Goal: Communication & Community: Connect with others

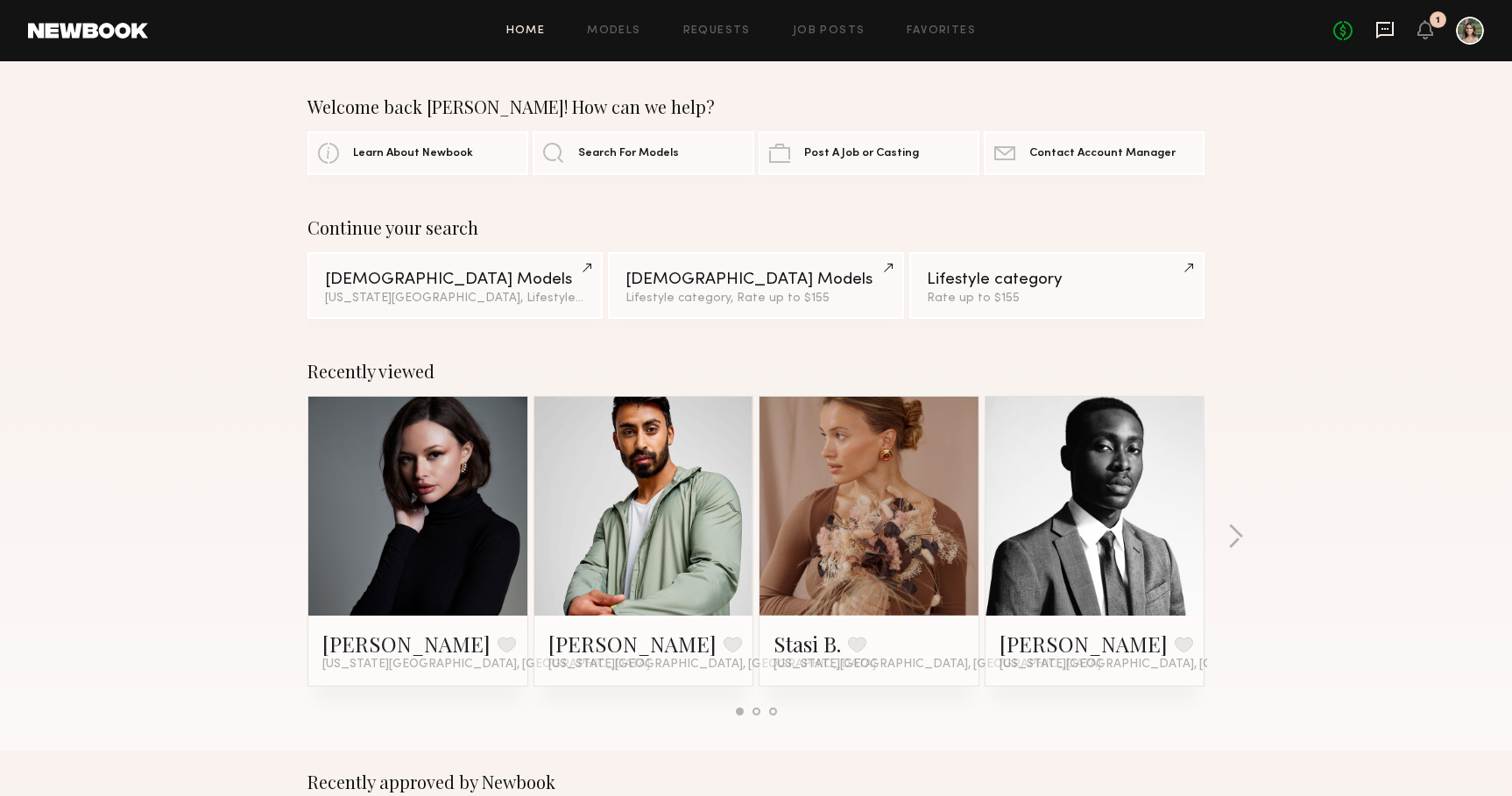
click at [1382, 29] on icon at bounding box center [1384, 29] width 7 height 2
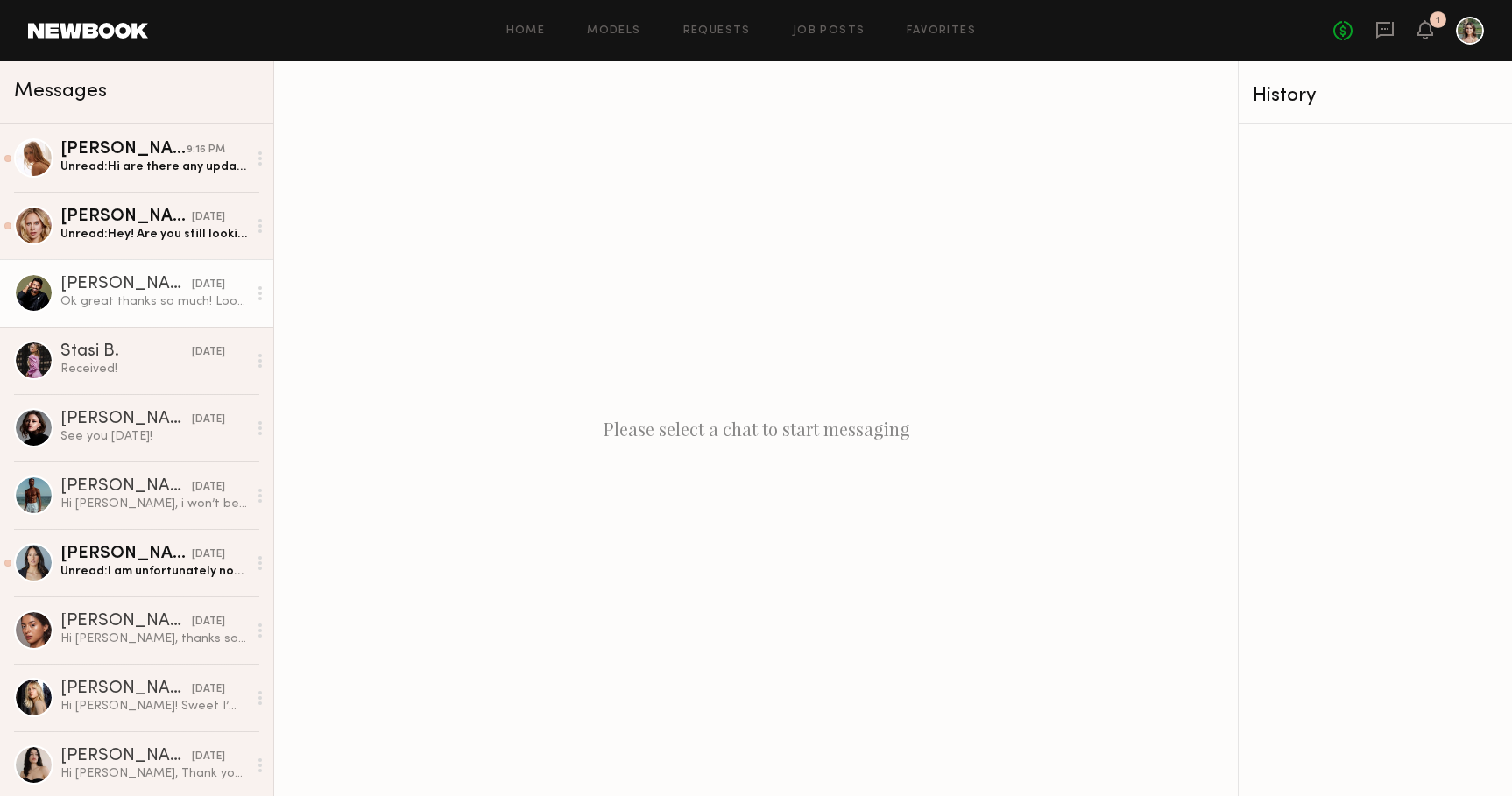
click at [142, 293] on div "Ok great thanks so much! Looking forward to [DATE] and more after" at bounding box center [153, 301] width 187 height 16
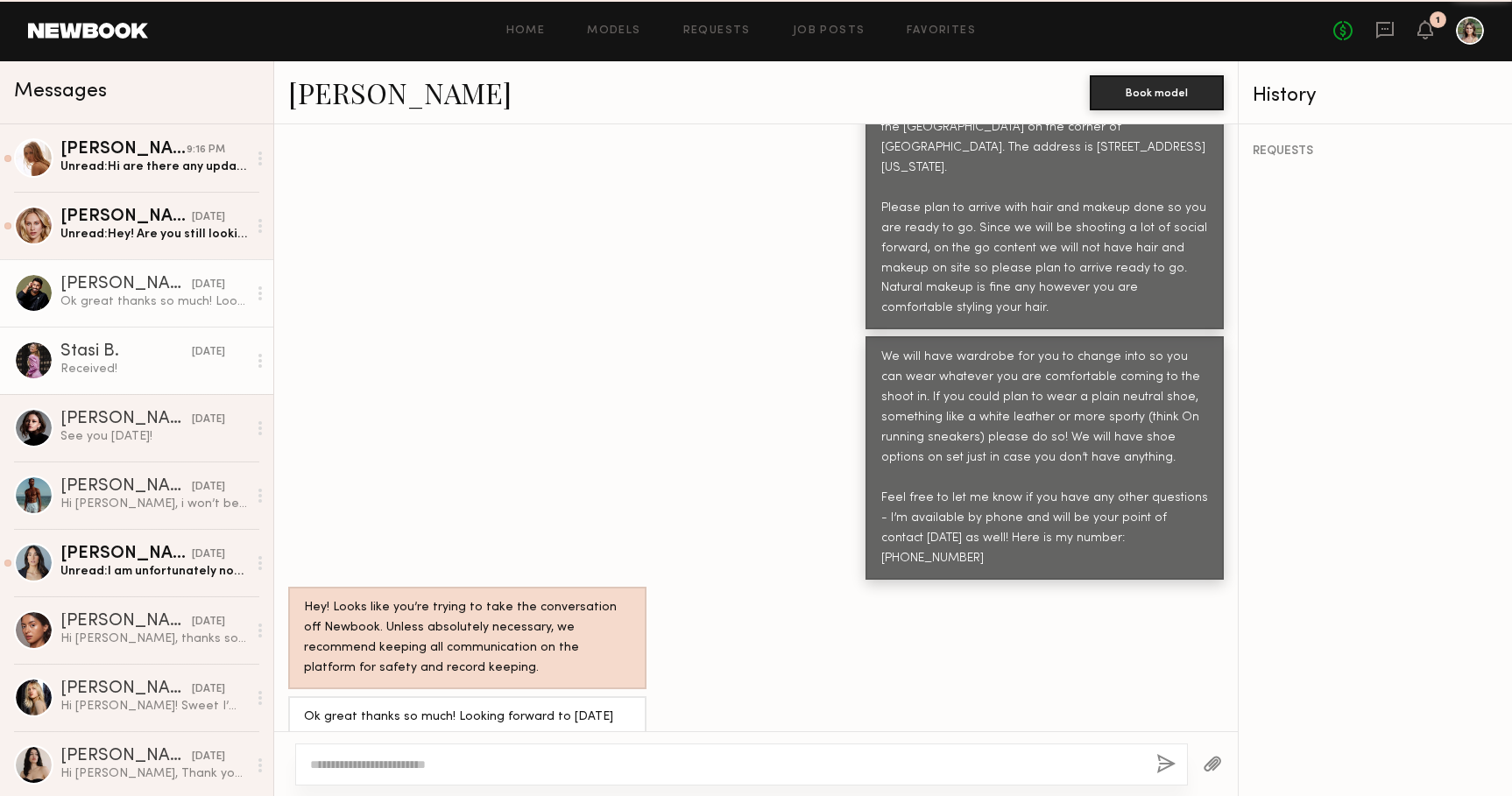
scroll to position [1270, 0]
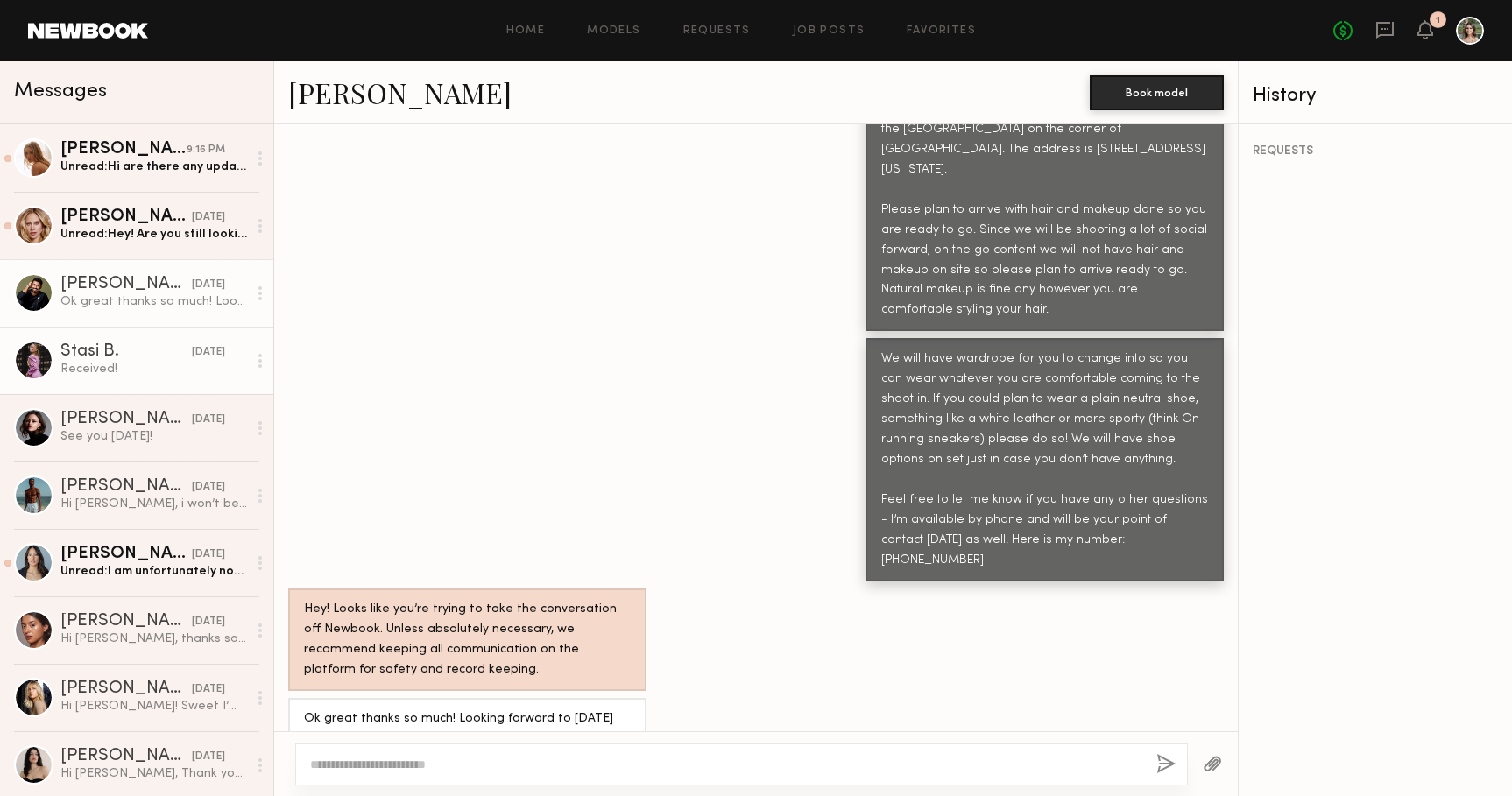
click at [139, 365] on div "Received!" at bounding box center [153, 368] width 187 height 16
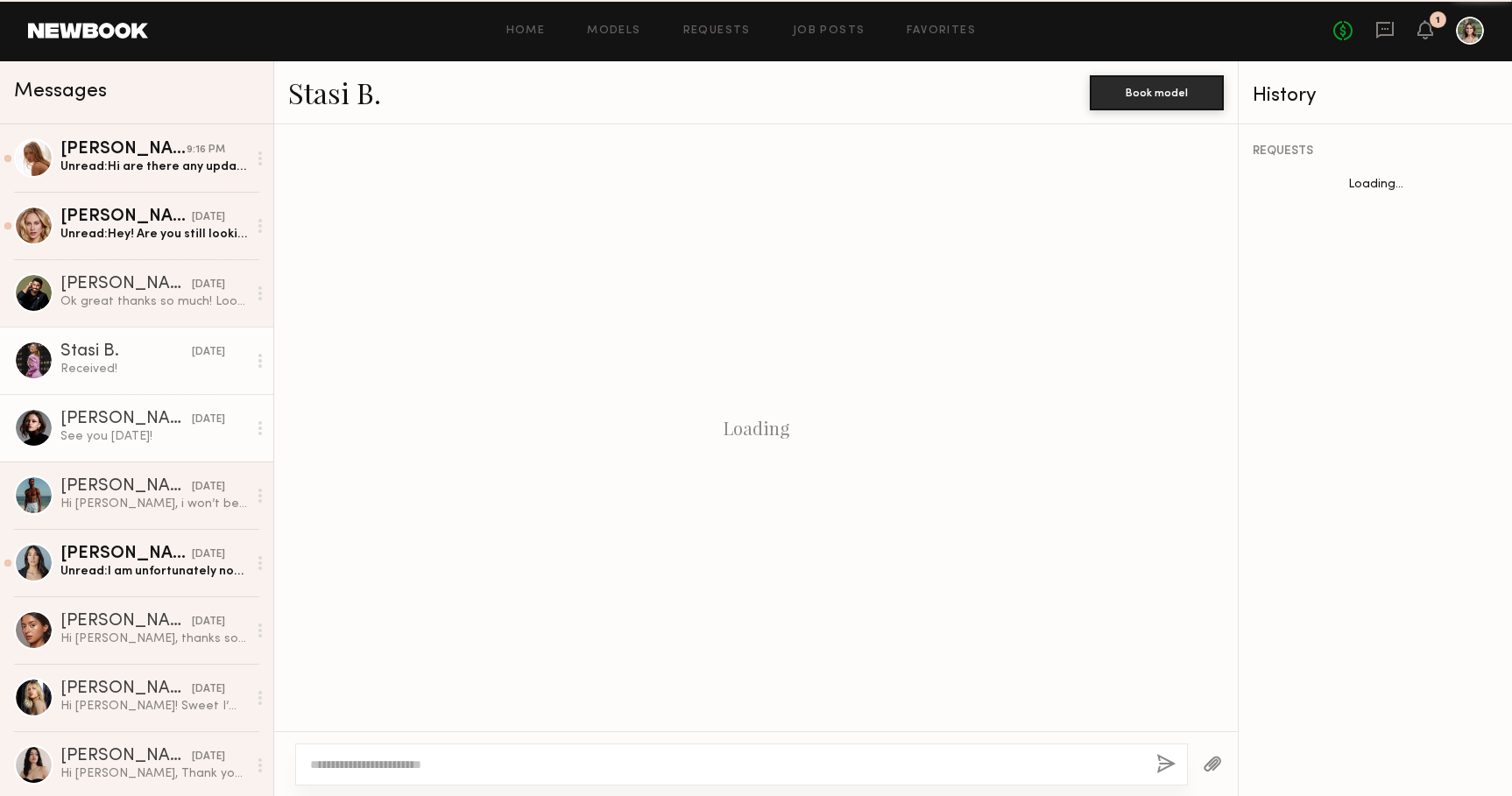
scroll to position [1532, 0]
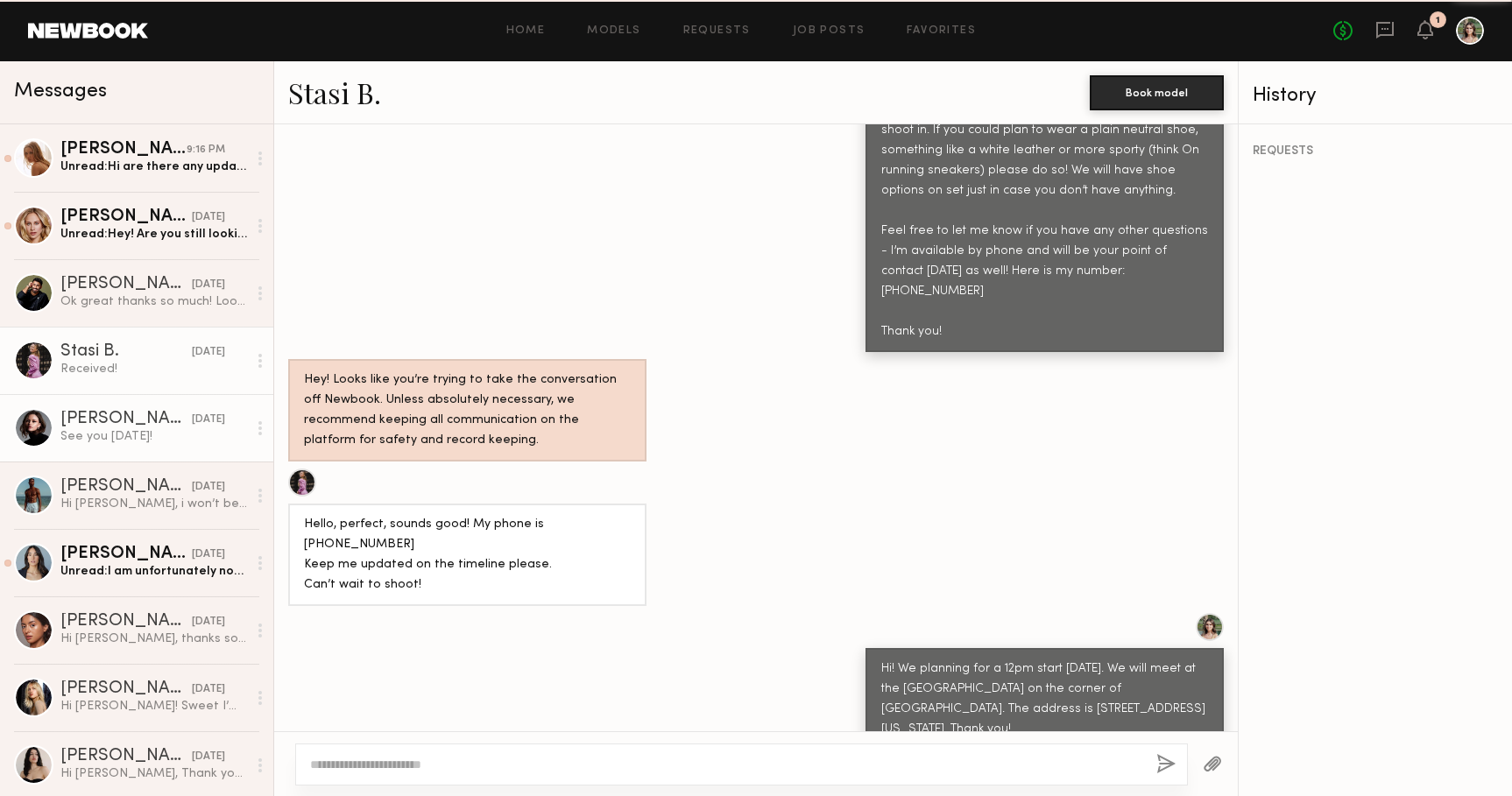
click at [148, 422] on div "[PERSON_NAME]" at bounding box center [126, 420] width 131 height 17
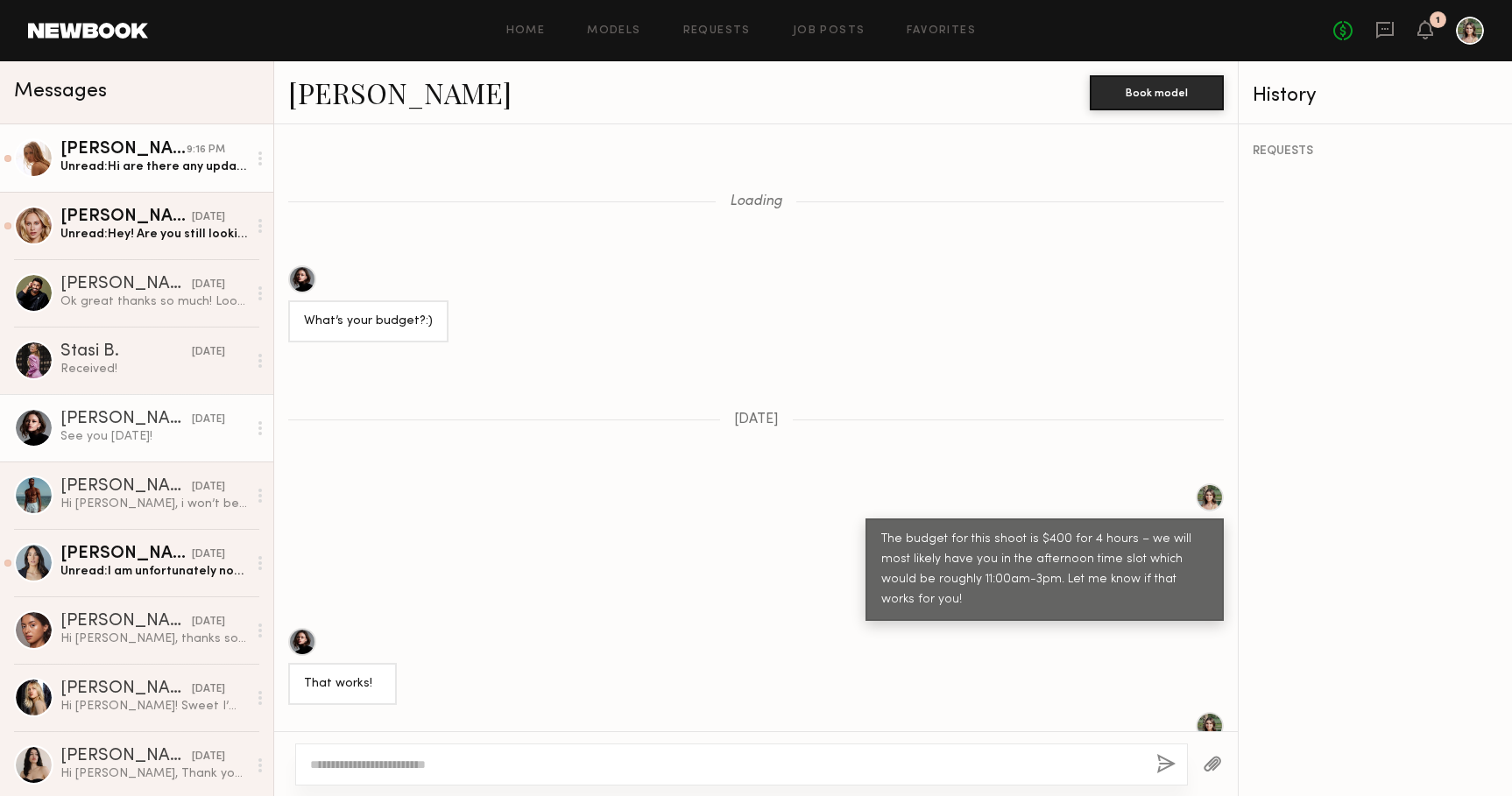
scroll to position [1500, 0]
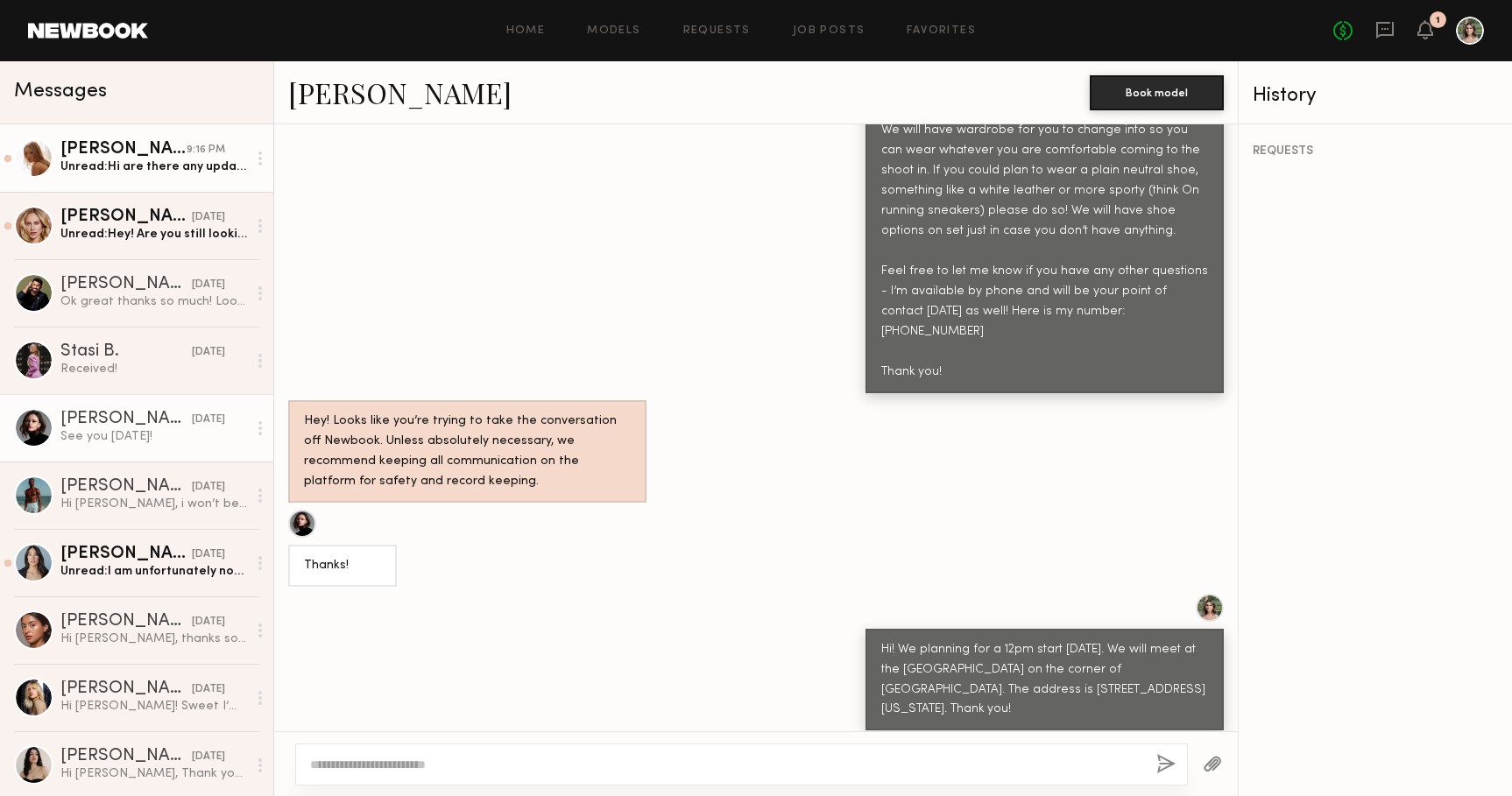
click at [157, 145] on div "[PERSON_NAME]" at bounding box center [123, 149] width 126 height 17
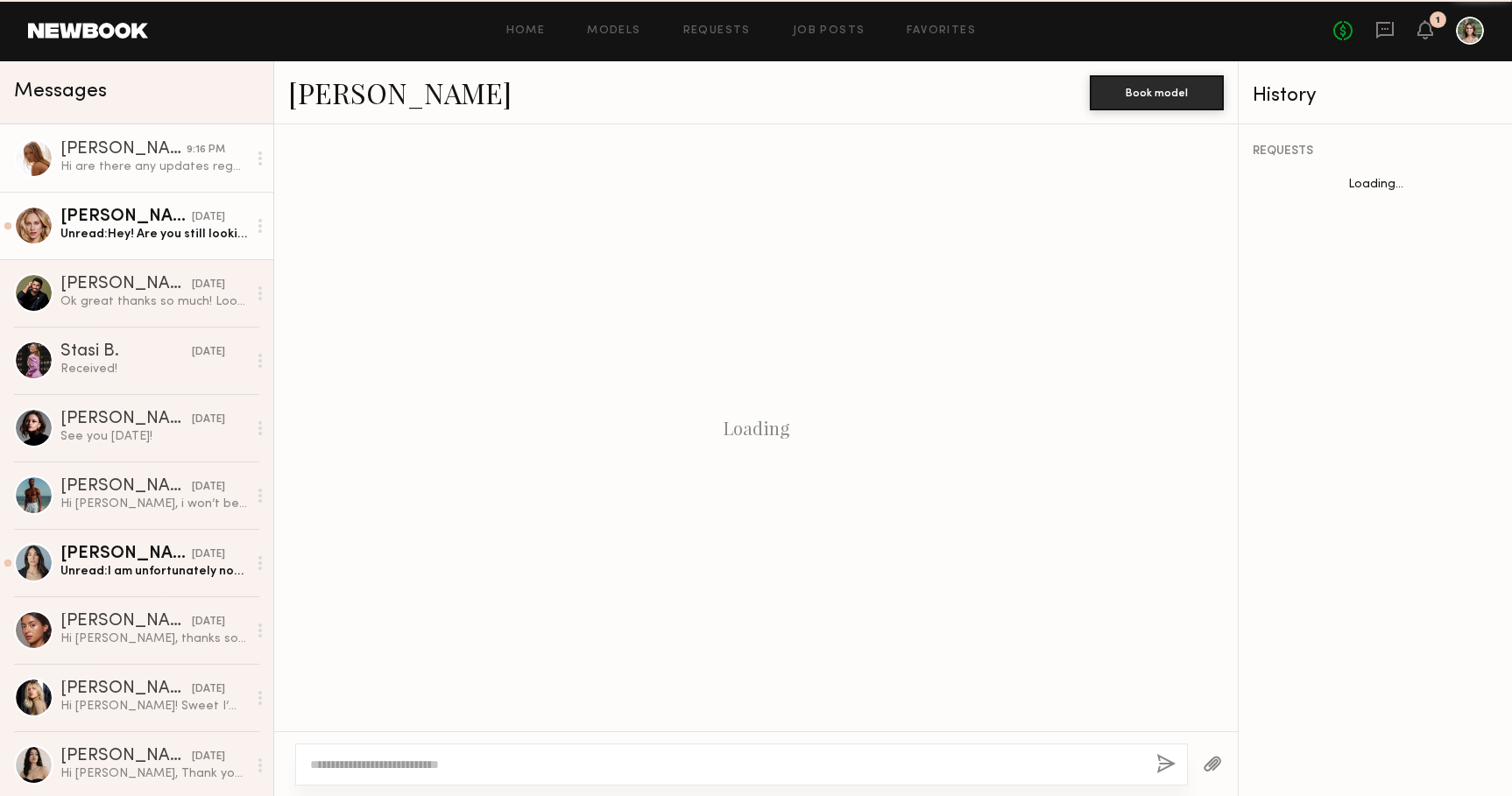
scroll to position [597, 0]
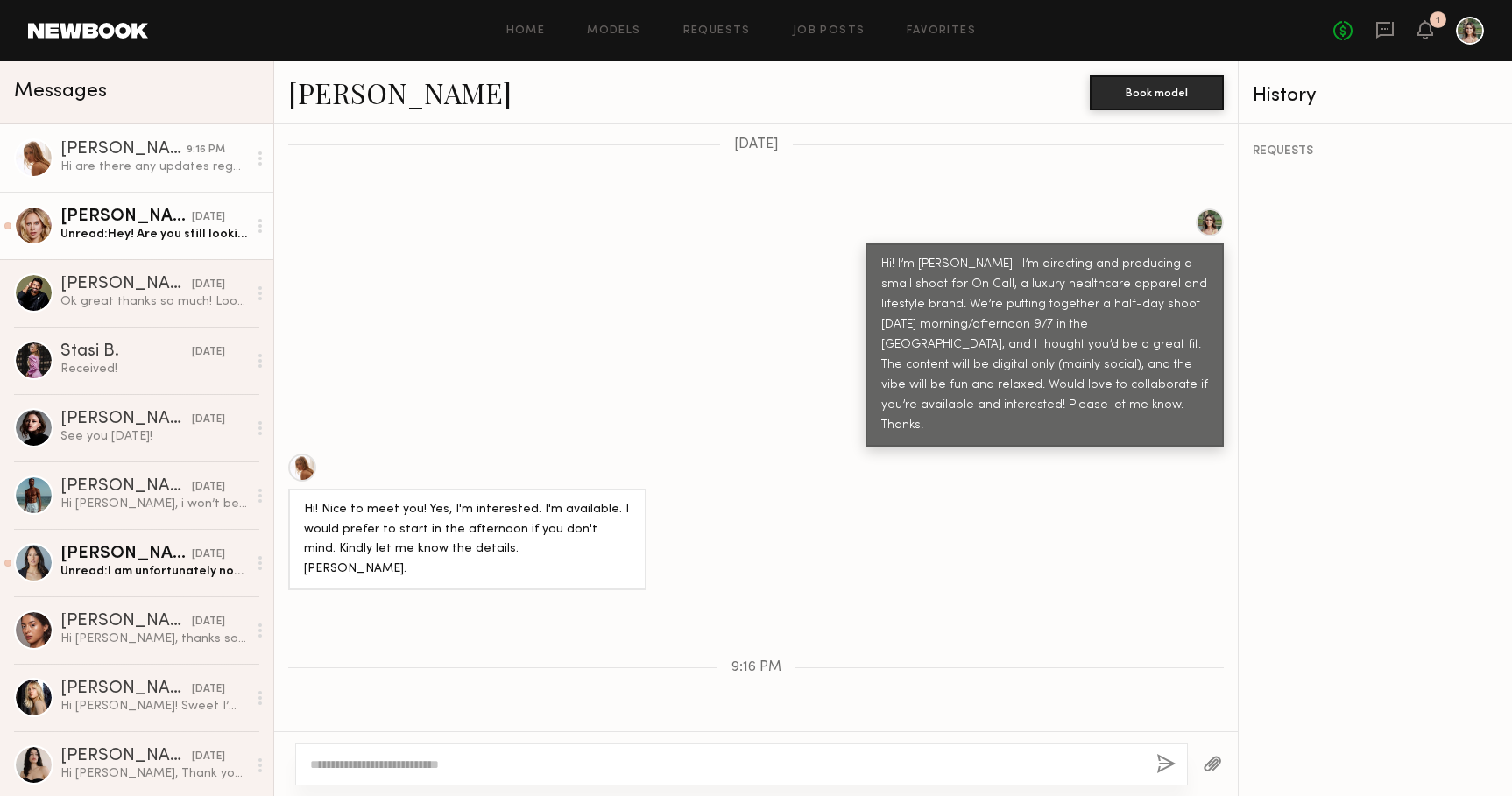
click at [149, 216] on div "[PERSON_NAME]" at bounding box center [126, 217] width 131 height 17
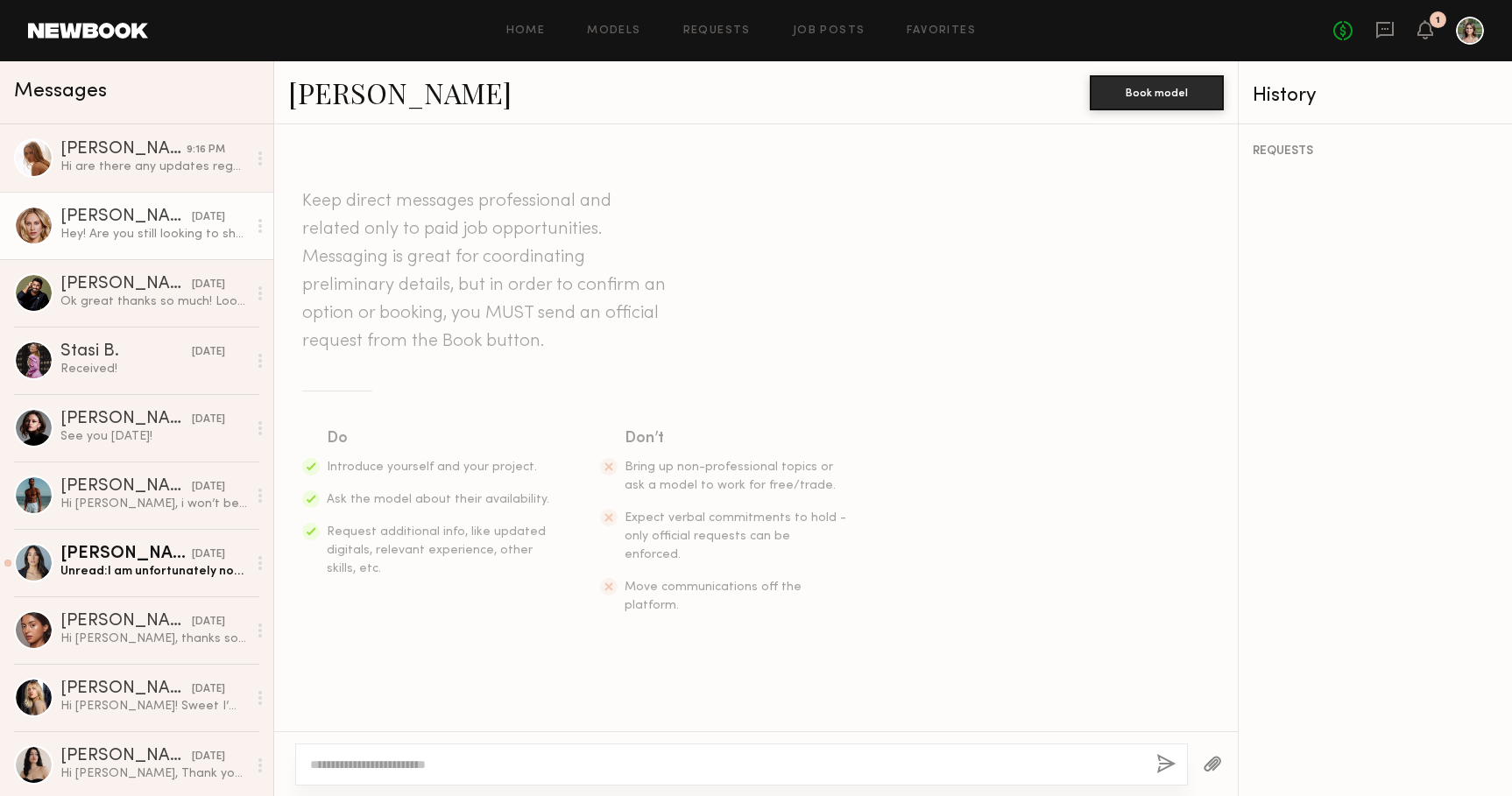
scroll to position [787, 0]
